Goal: Task Accomplishment & Management: Manage account settings

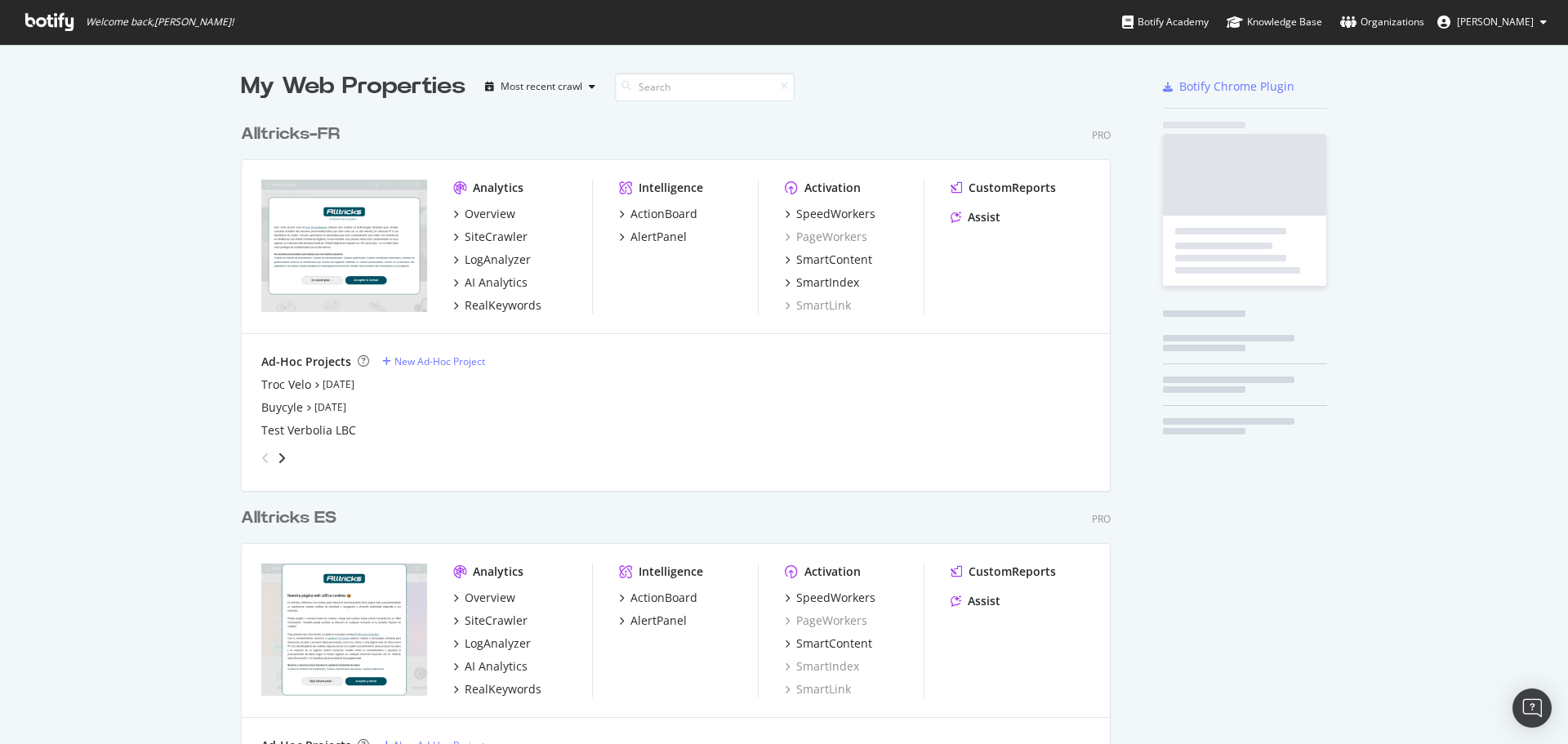
scroll to position [1819, 871]
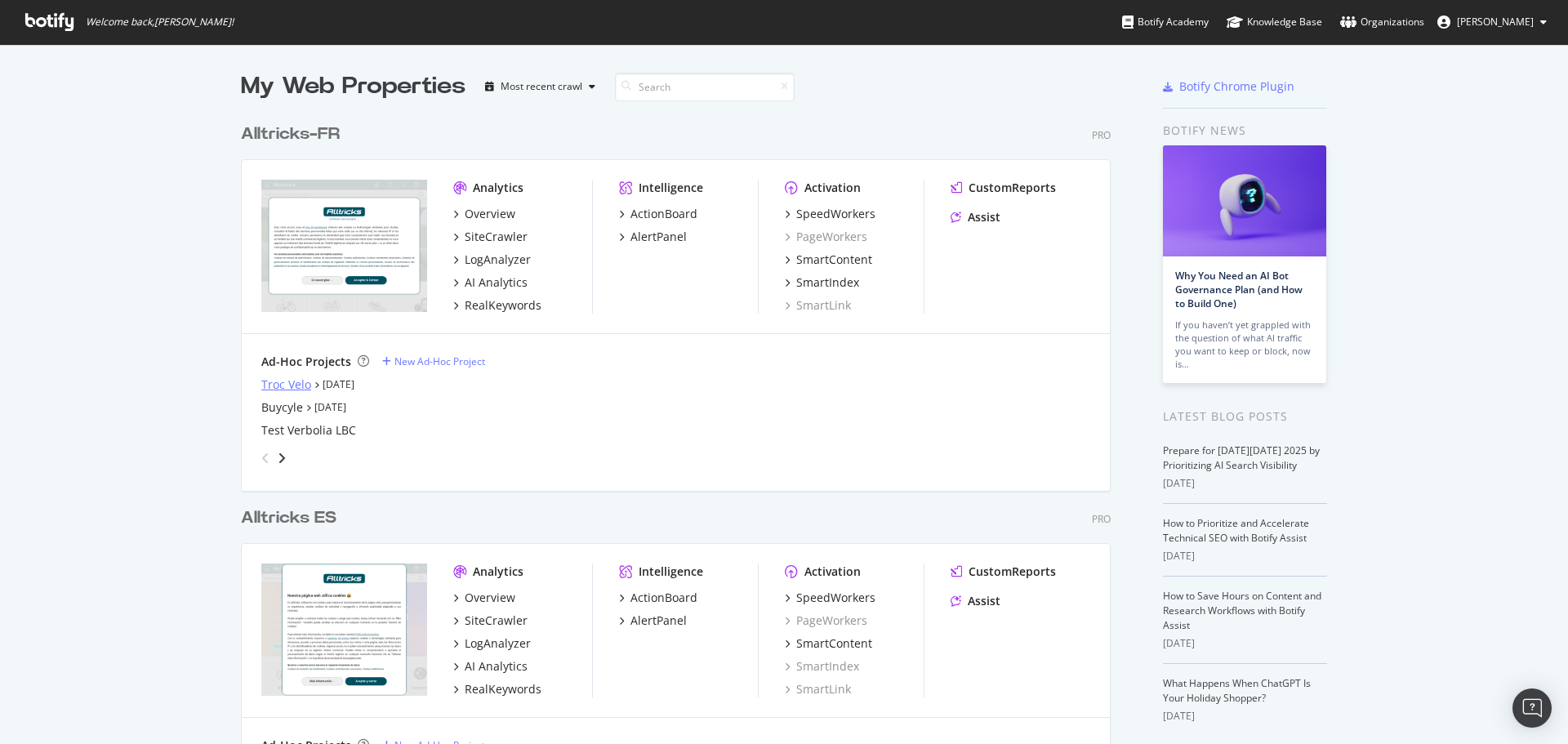
click at [274, 382] on div "Troc Velo" at bounding box center [286, 384] width 50 height 16
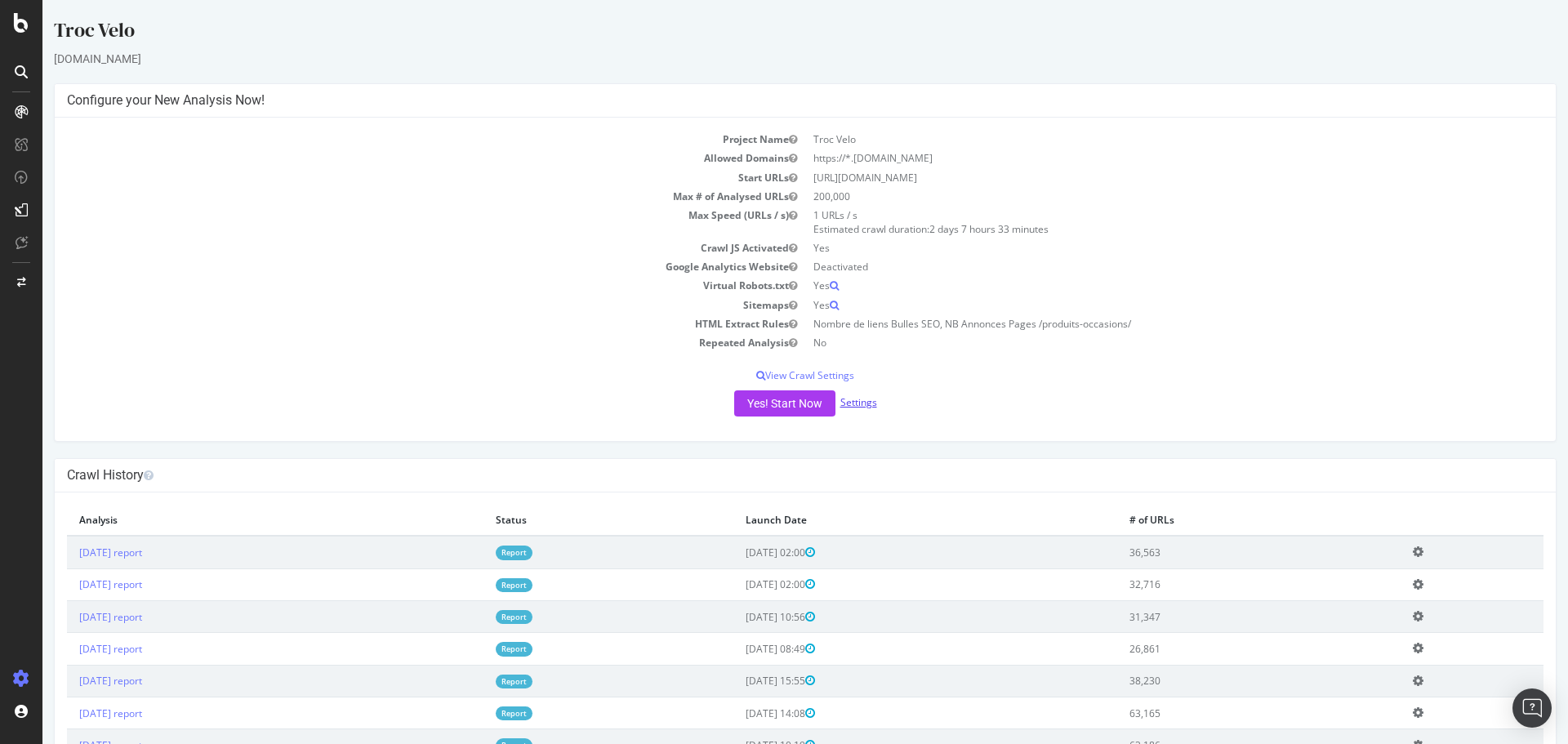
click at [860, 401] on link "Settings" at bounding box center [858, 402] width 37 height 14
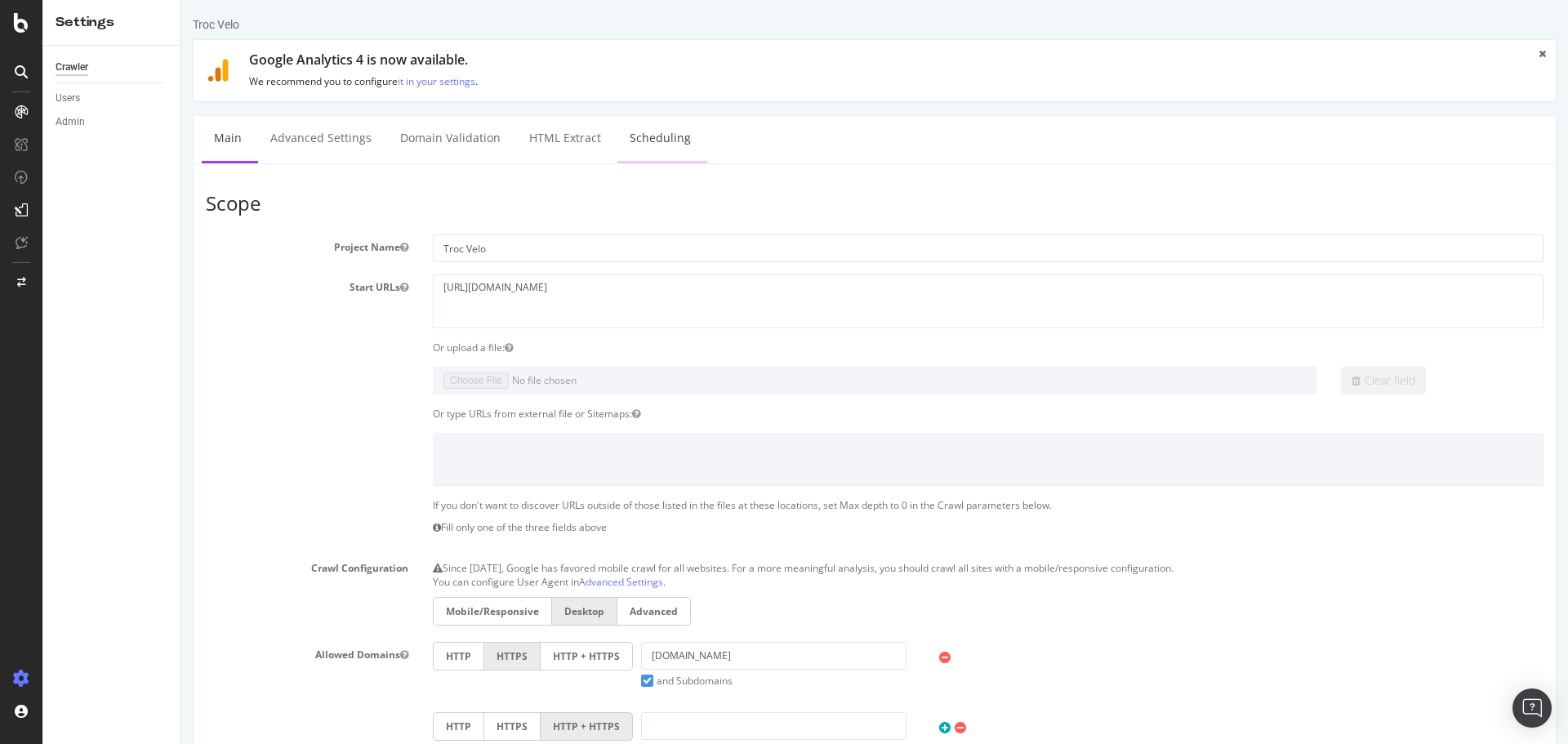
click at [621, 143] on link "Scheduling" at bounding box center [660, 138] width 86 height 45
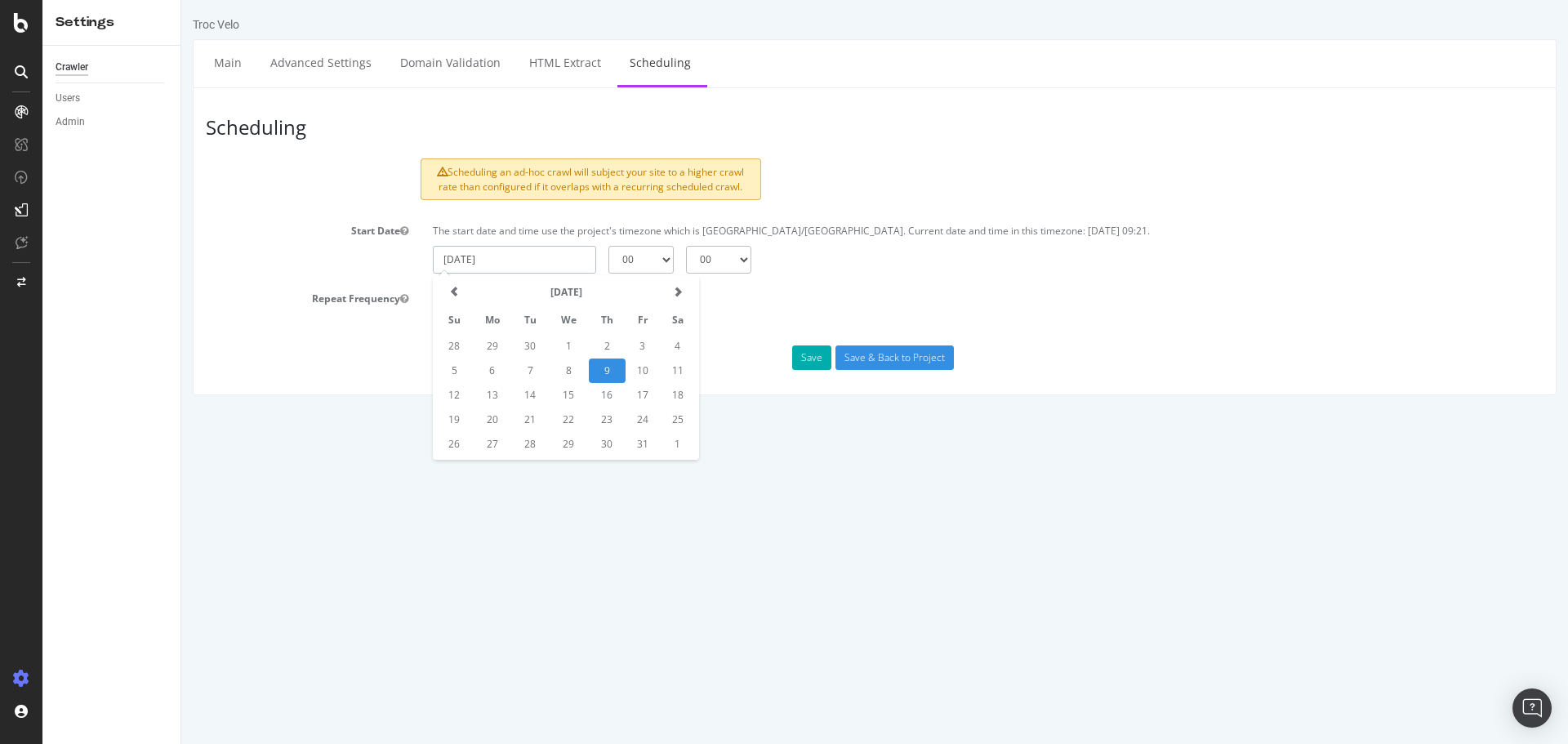
click at [526, 260] on input "[DATE]" at bounding box center [515, 260] width 163 height 28
click at [615, 371] on td "9" at bounding box center [607, 370] width 37 height 25
click at [545, 256] on input "[DATE]" at bounding box center [515, 260] width 163 height 28
click at [523, 266] on input "[DATE]" at bounding box center [515, 260] width 163 height 28
click at [473, 263] on input "[DATE]" at bounding box center [515, 260] width 163 height 28
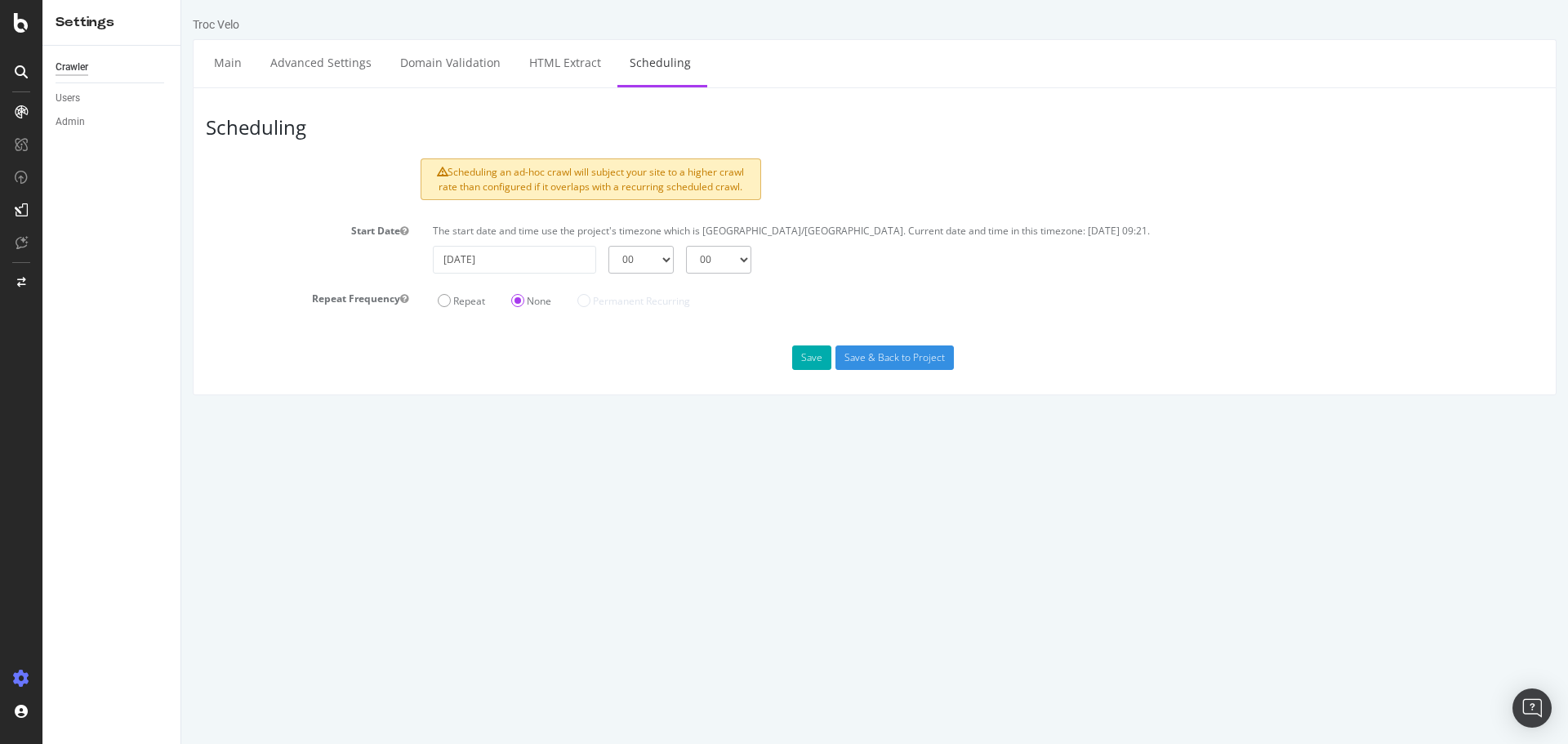
click at [569, 382] on div "Scheduling Scheduling an ad-hoc crawl will subject your site to a higher crawl …" at bounding box center [874, 242] width 1364 height 308
click at [583, 255] on input "[DATE]" at bounding box center [515, 260] width 163 height 28
click at [627, 373] on td "10" at bounding box center [643, 370] width 34 height 25
type input "[DATE]"
click at [661, 255] on select "00 01 02 03 04 05 06 07 08 09 10 11 12 13 14 15 16 17 18 19 20 21 22 23" at bounding box center [641, 260] width 66 height 28
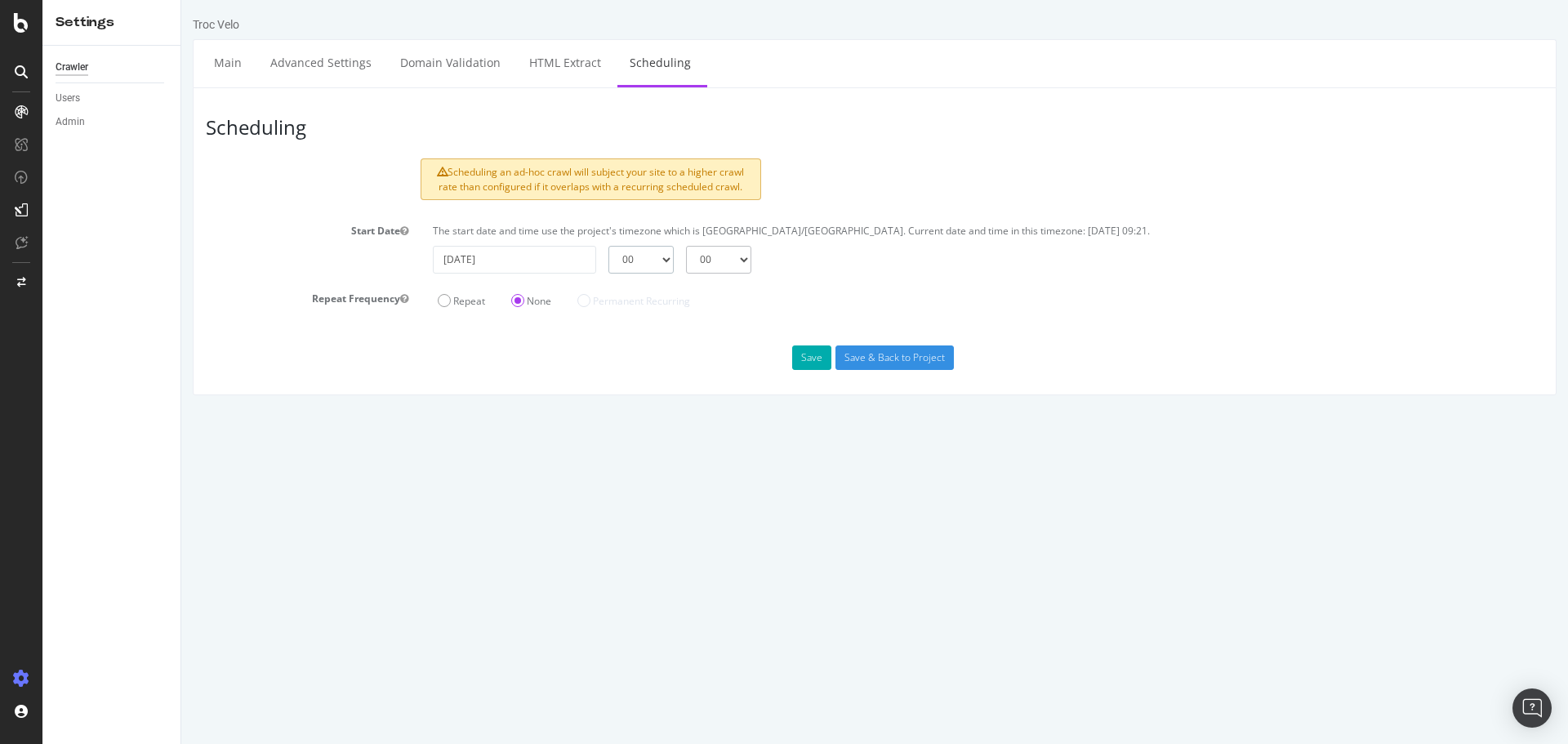
select select "2"
click at [609, 246] on select "00 01 02 03 04 05 06 07 08 09 10 11 12 13 14 15 16 17 18 19 20 21 22 23" at bounding box center [641, 260] width 66 height 28
click at [237, 71] on link "Main" at bounding box center [227, 62] width 52 height 45
click at [810, 363] on button "Save" at bounding box center [812, 358] width 39 height 25
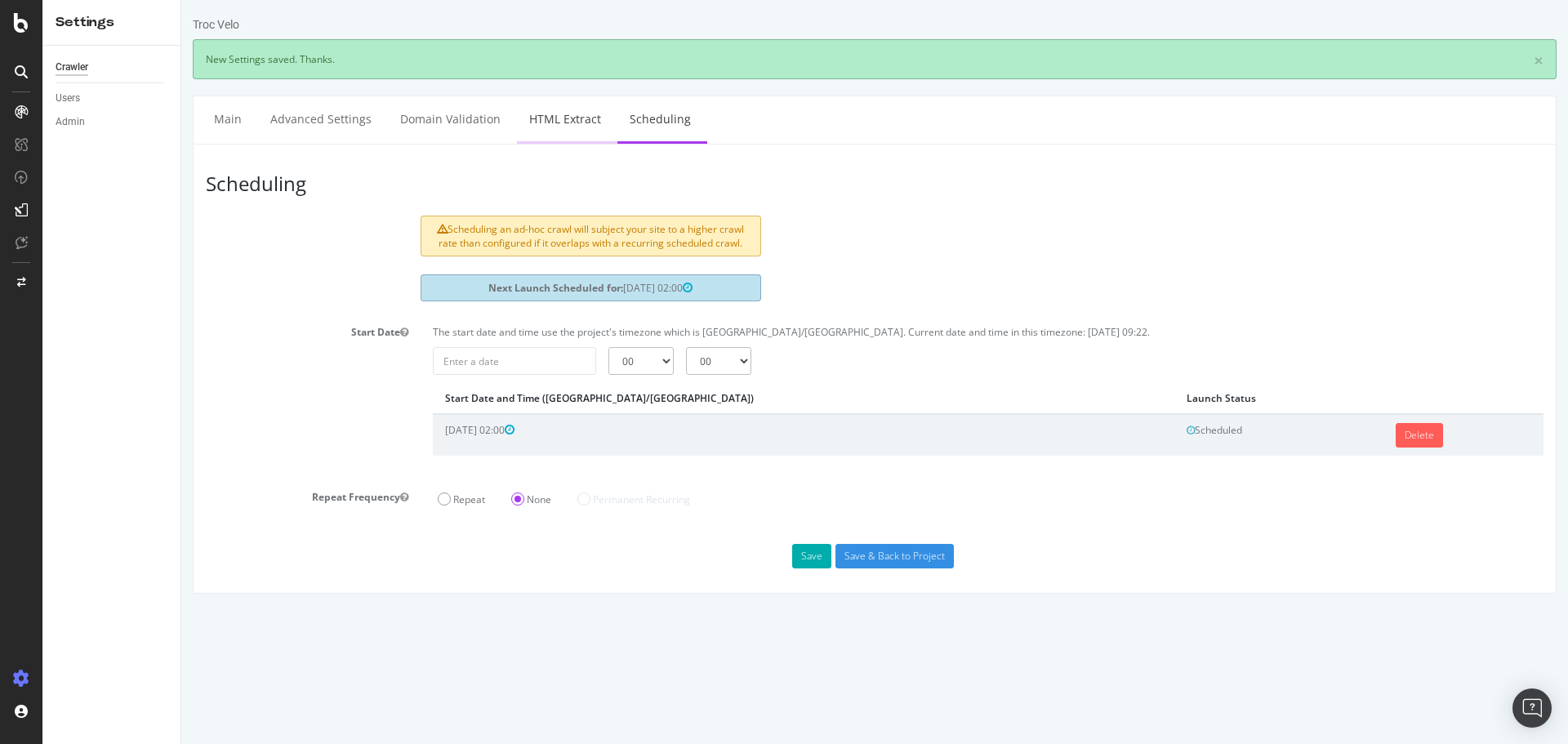
click at [574, 103] on link "HTML Extract" at bounding box center [564, 118] width 96 height 45
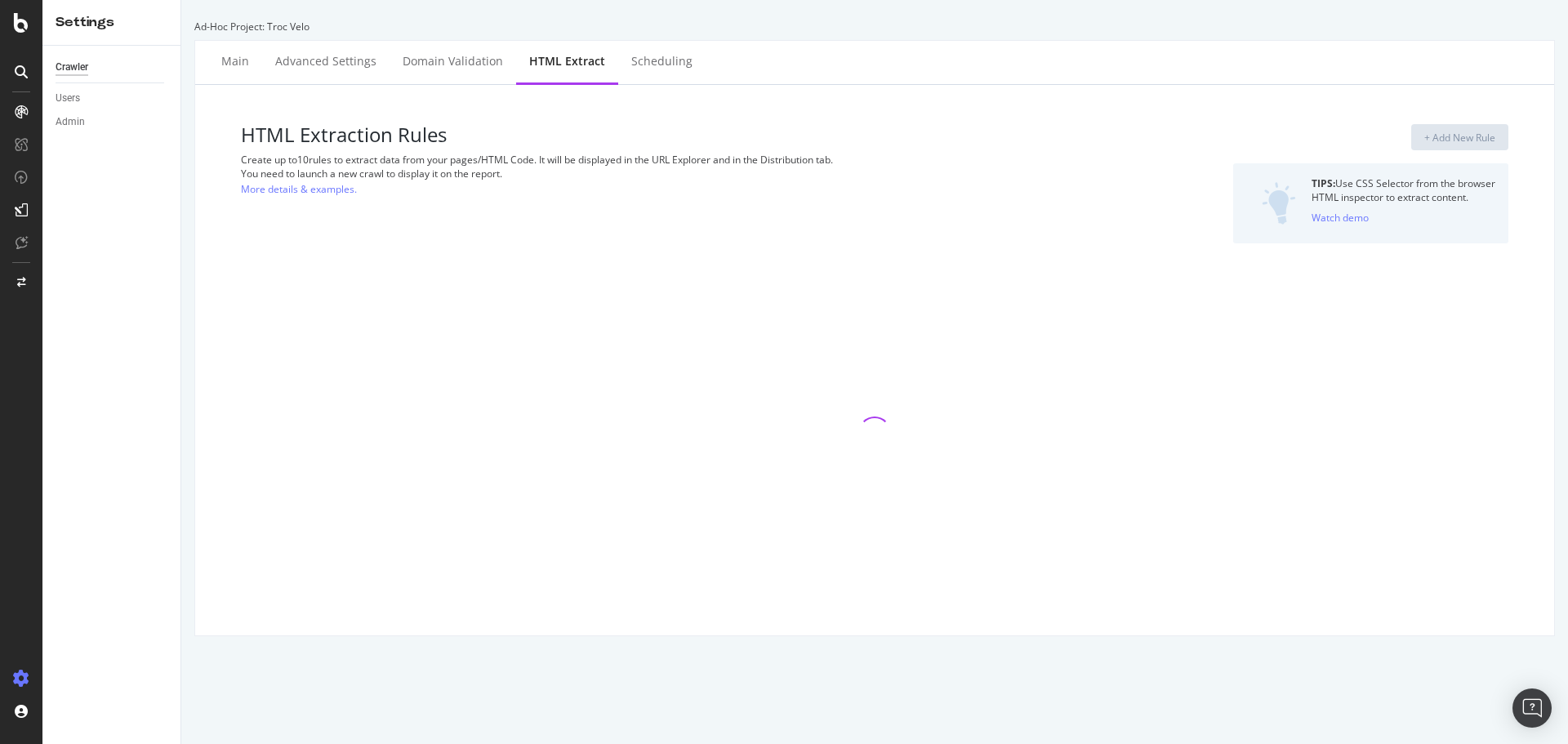
select select "count"
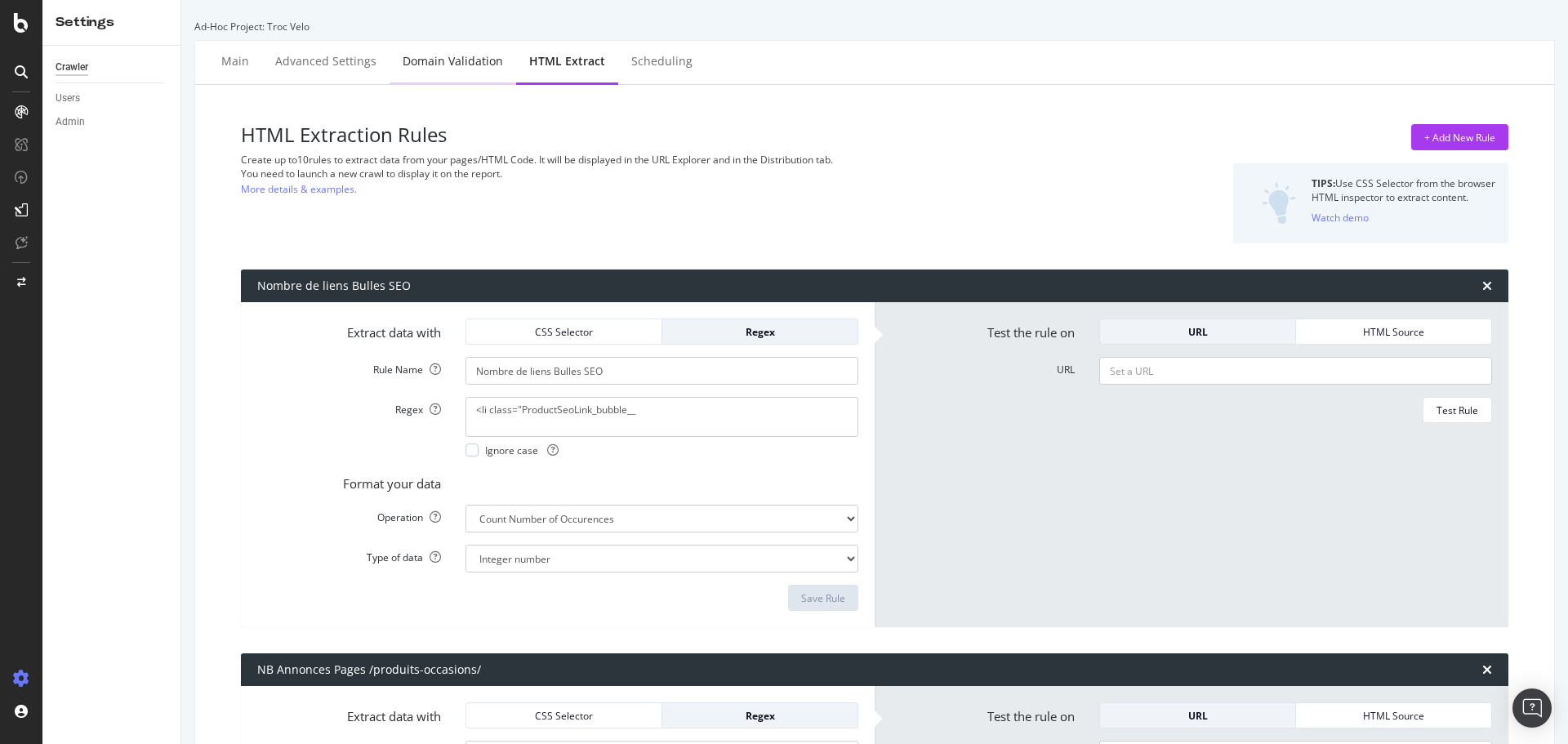
click at [444, 81] on div "Domain Validation" at bounding box center [453, 62] width 127 height 45
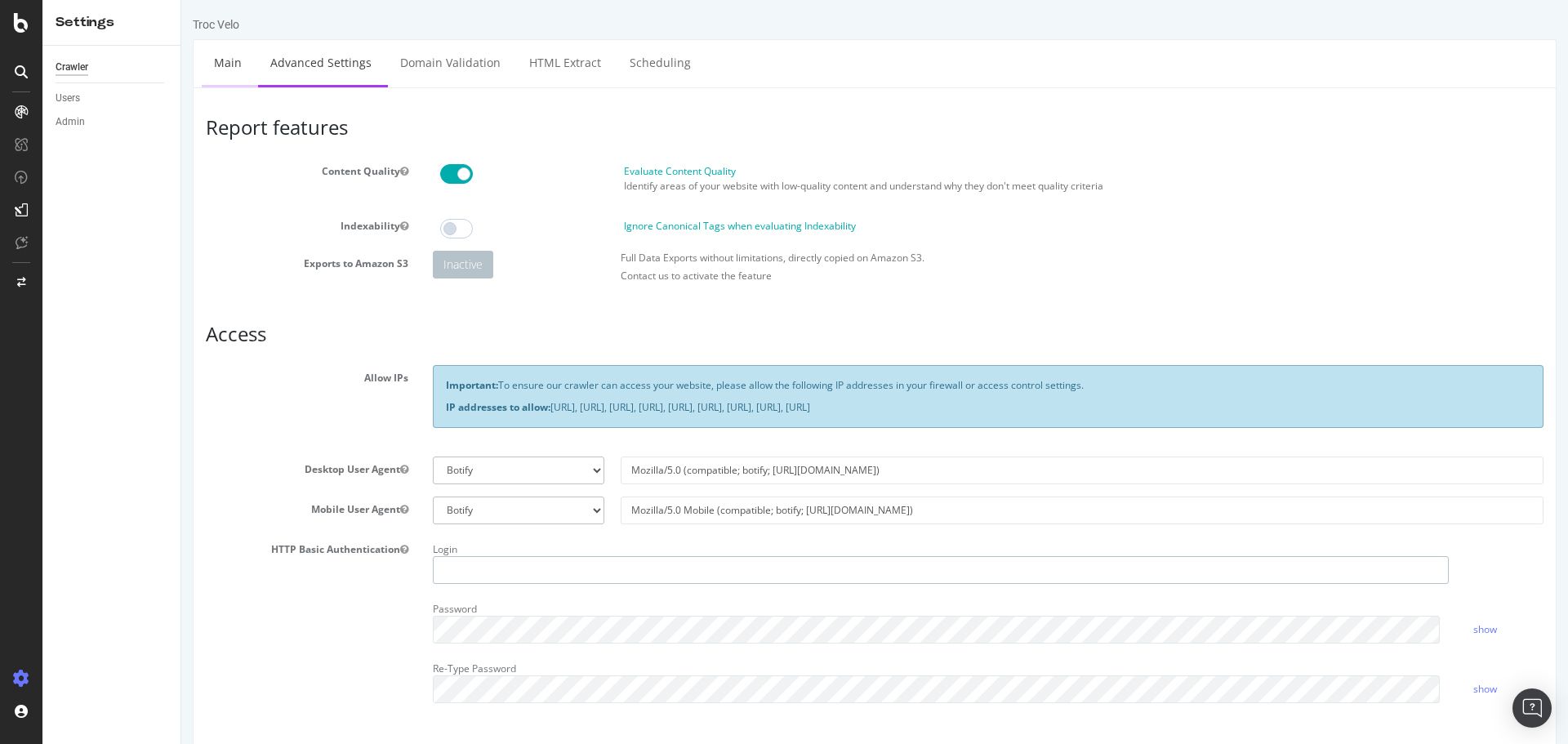
type input "[PERSON_NAME][EMAIL_ADDRESS][DOMAIN_NAME]"
click at [232, 70] on link "Main" at bounding box center [227, 62] width 52 height 45
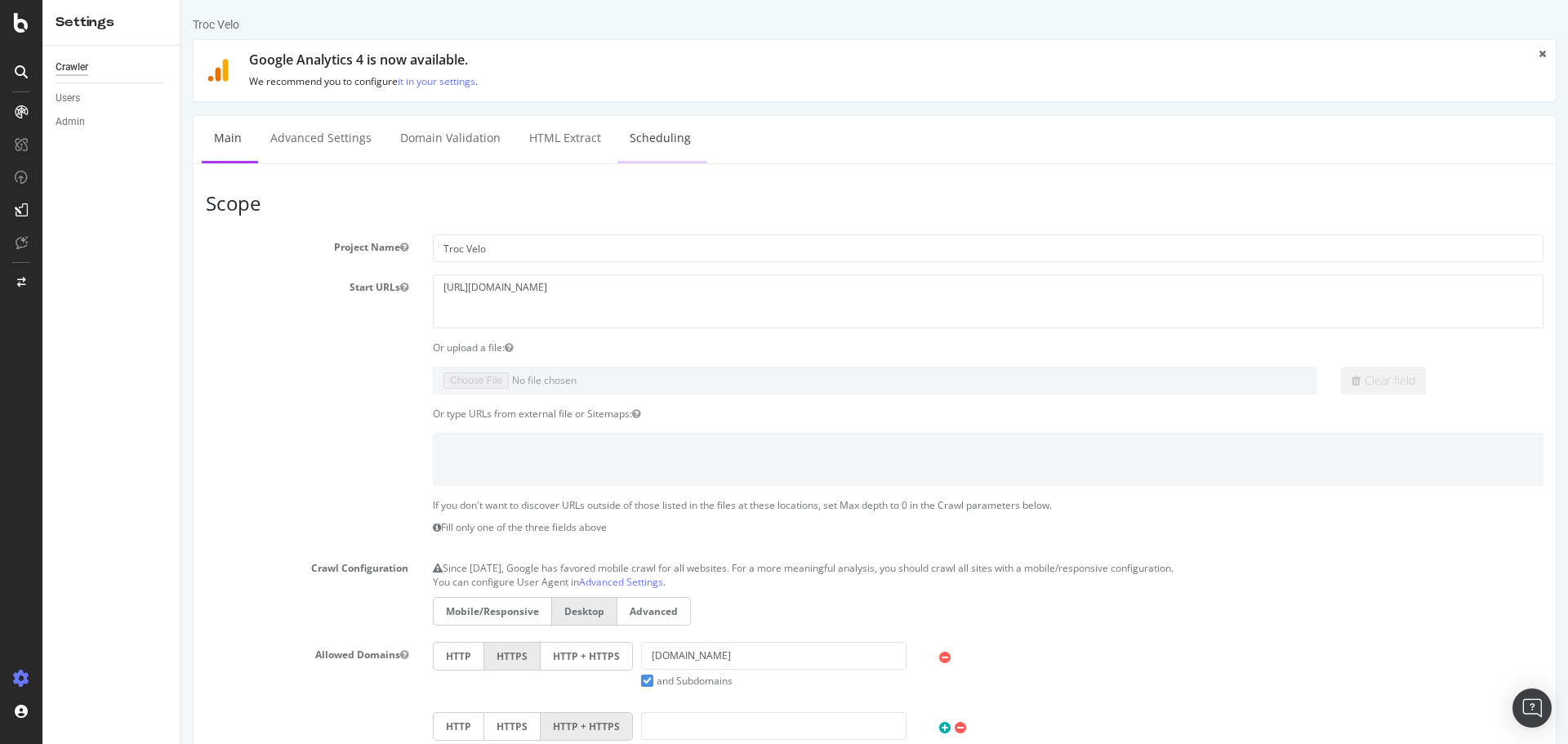
click at [630, 129] on link "Scheduling" at bounding box center [660, 138] width 86 height 45
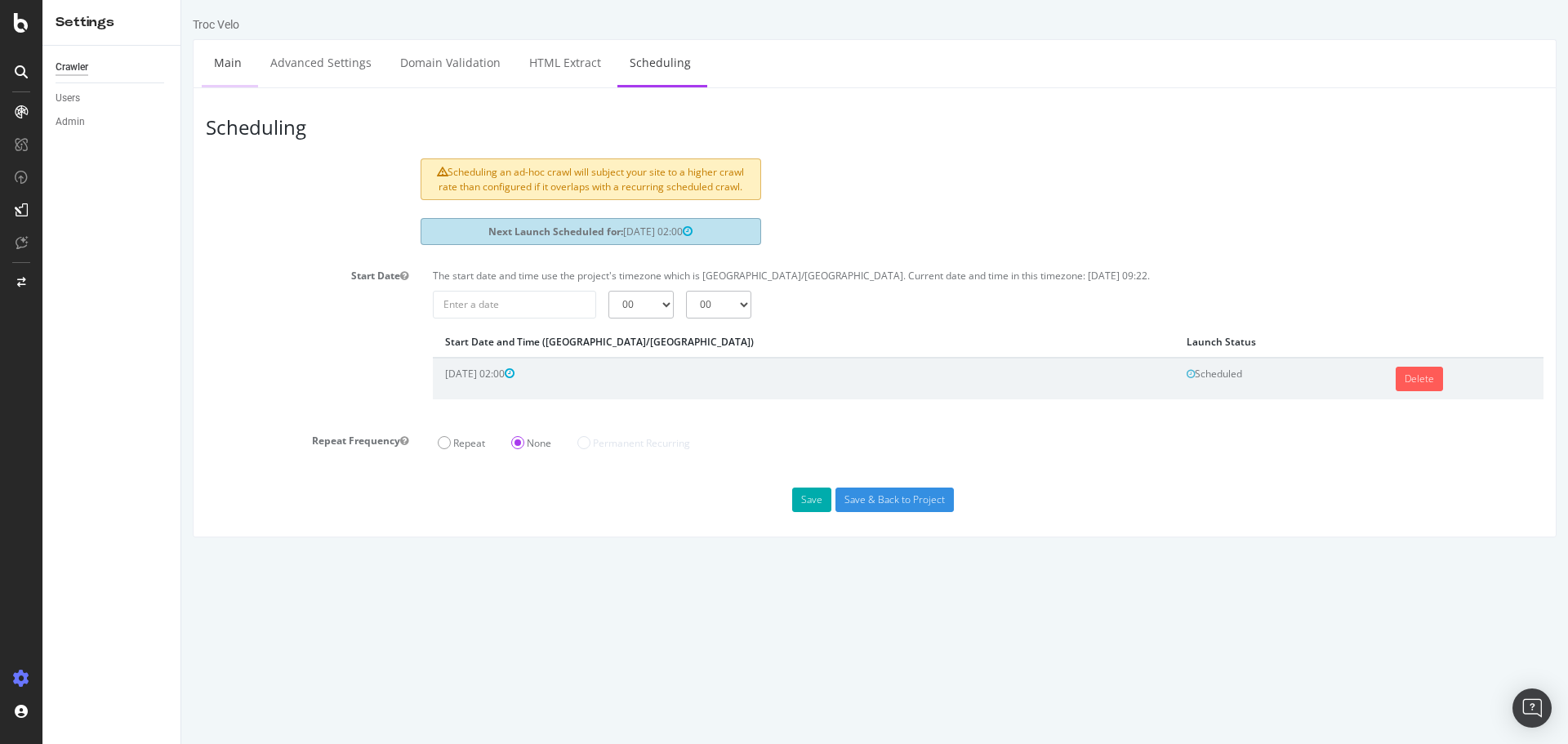
click at [230, 66] on link "Main" at bounding box center [227, 62] width 52 height 45
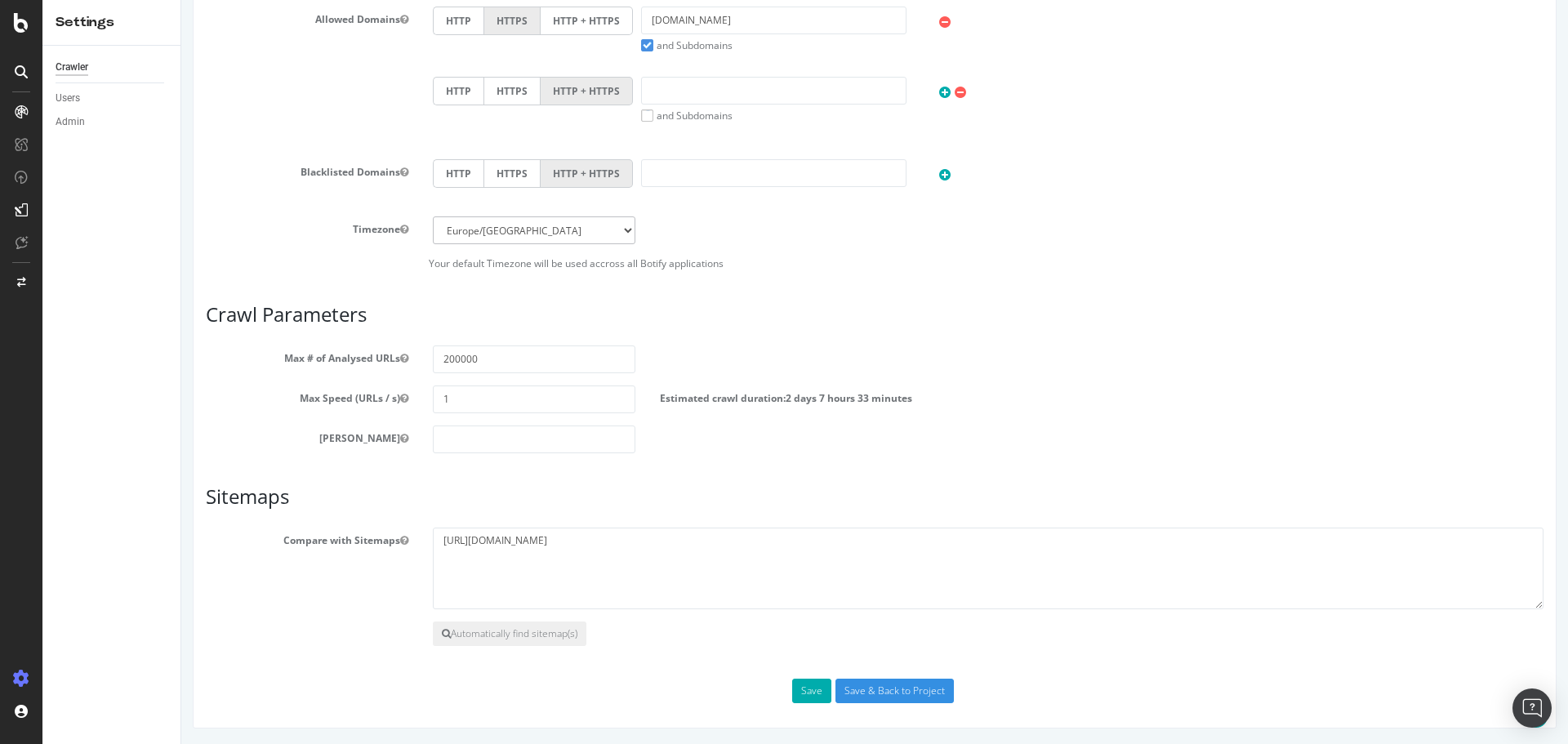
scroll to position [637, 0]
click at [876, 682] on input "Save & Back to Project" at bounding box center [895, 690] width 118 height 25
